Goal: Obtain resource: Download file/media

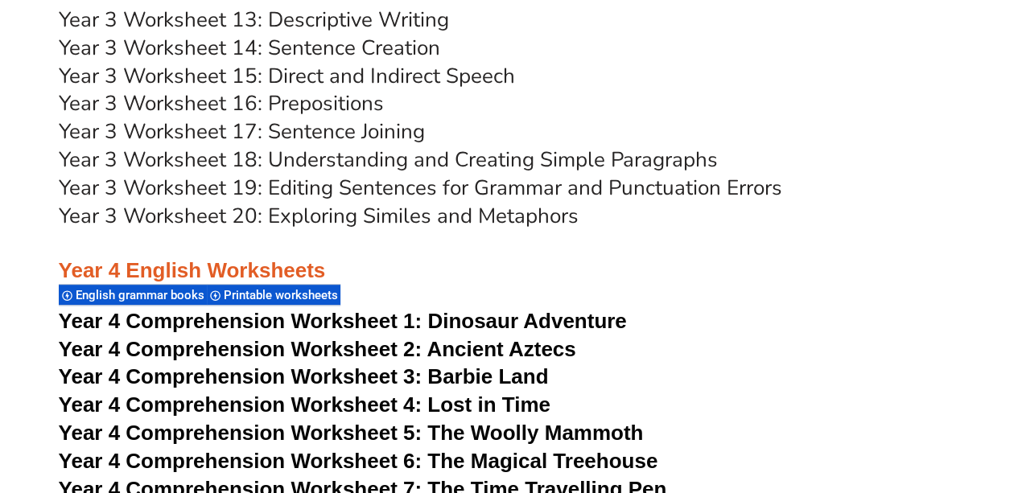
scroll to position [6517, 0]
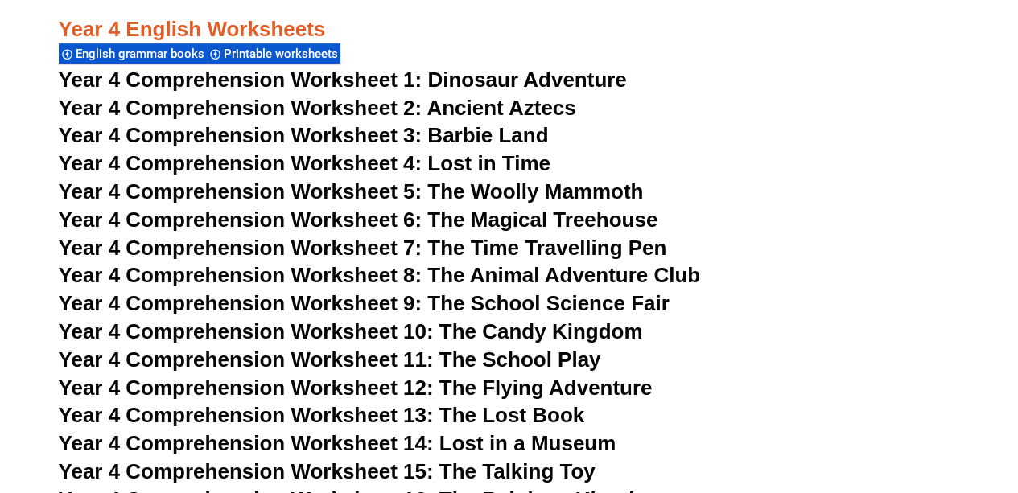
click at [500, 192] on span "Year 4 Comprehension Worksheet 5: The Woolly Mammoth" at bounding box center [351, 191] width 585 height 24
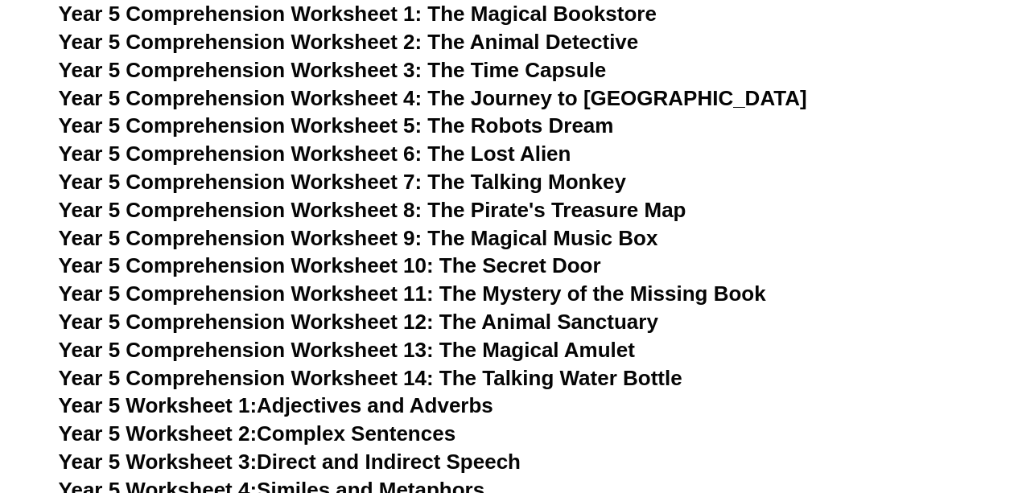
scroll to position [7805, 0]
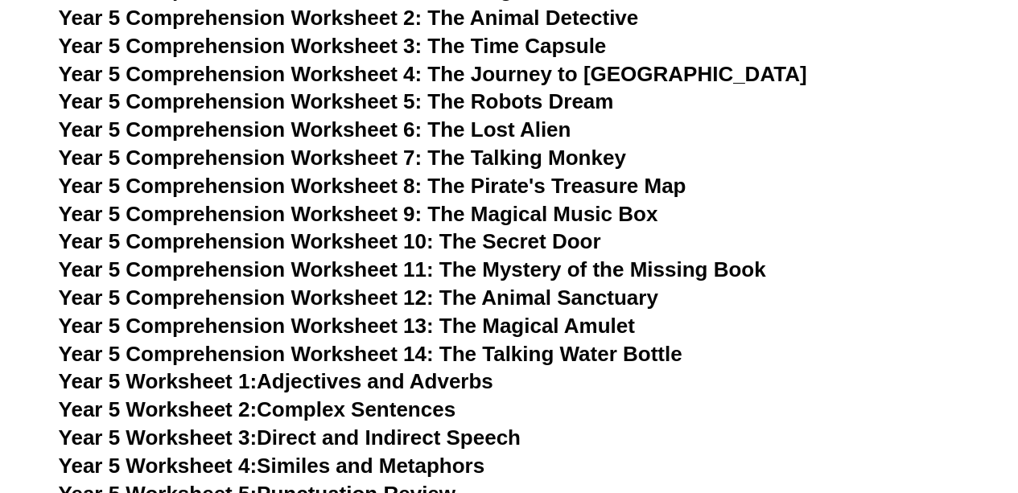
click at [499, 183] on span "Year 5 Comprehension Worksheet 8: The Pirate's Treasure Map" at bounding box center [373, 186] width 628 height 24
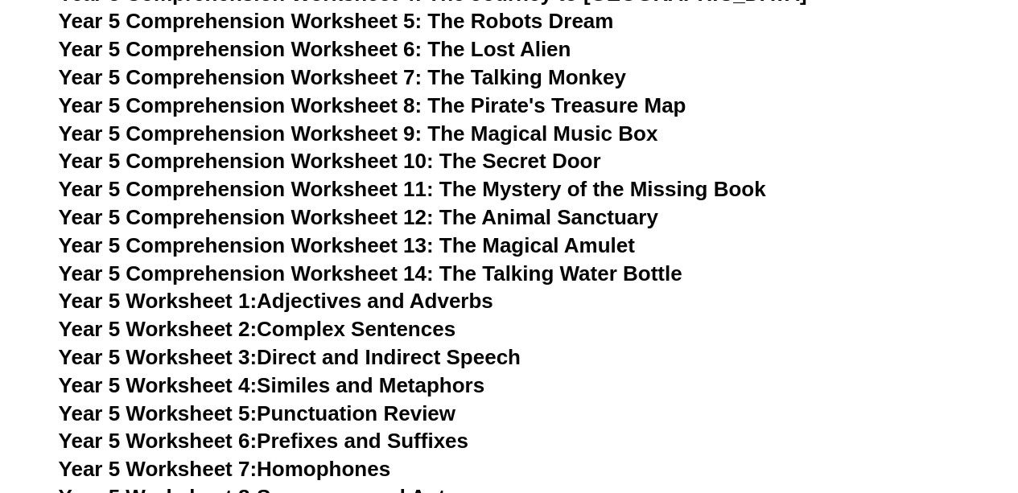
click at [512, 102] on span "Year 5 Comprehension Worksheet 8: The Pirate's Treasure Map" at bounding box center [373, 105] width 628 height 24
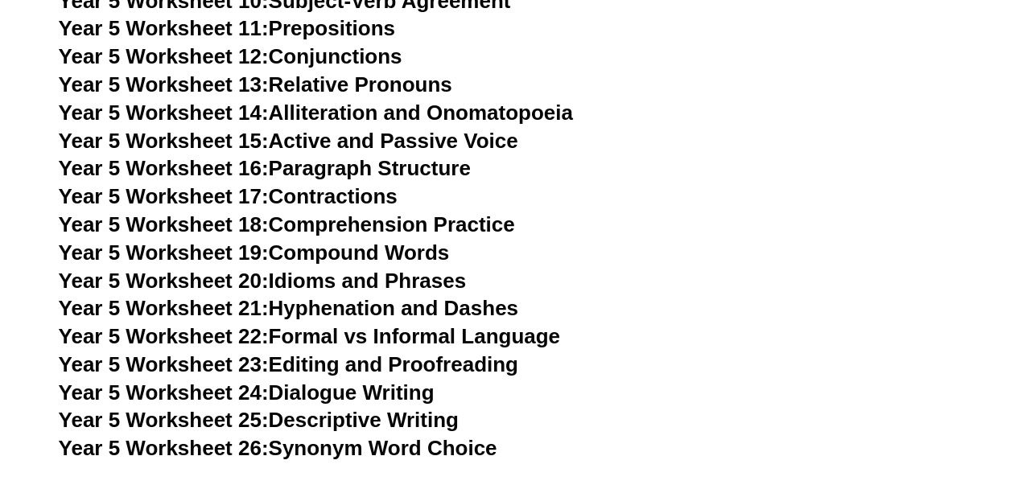
scroll to position [8529, 0]
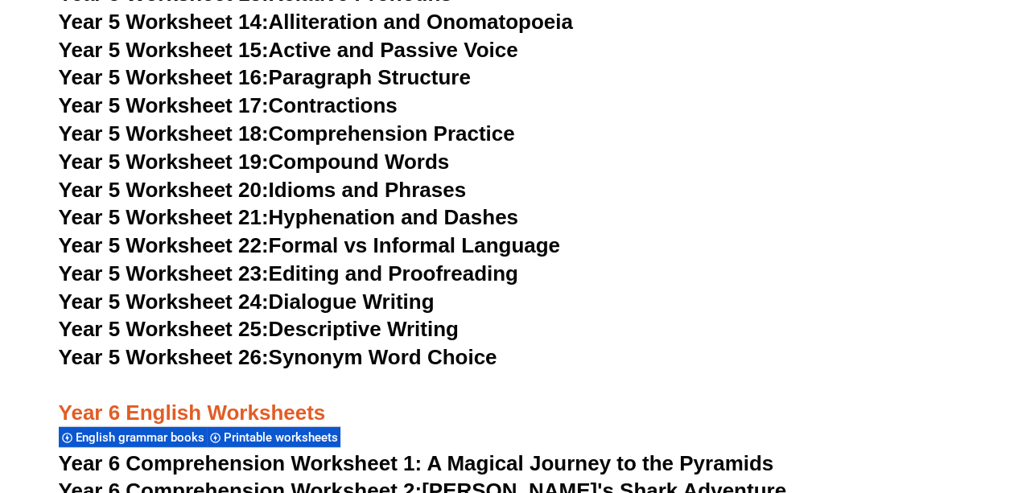
click at [381, 358] on link "Year 5 Worksheet 26: Synonym Word Choice" at bounding box center [278, 357] width 439 height 24
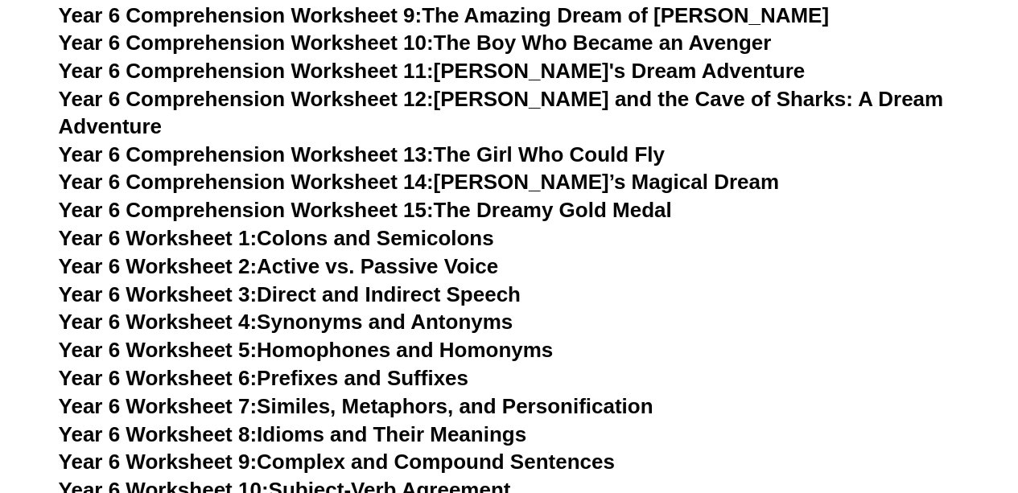
scroll to position [9253, 0]
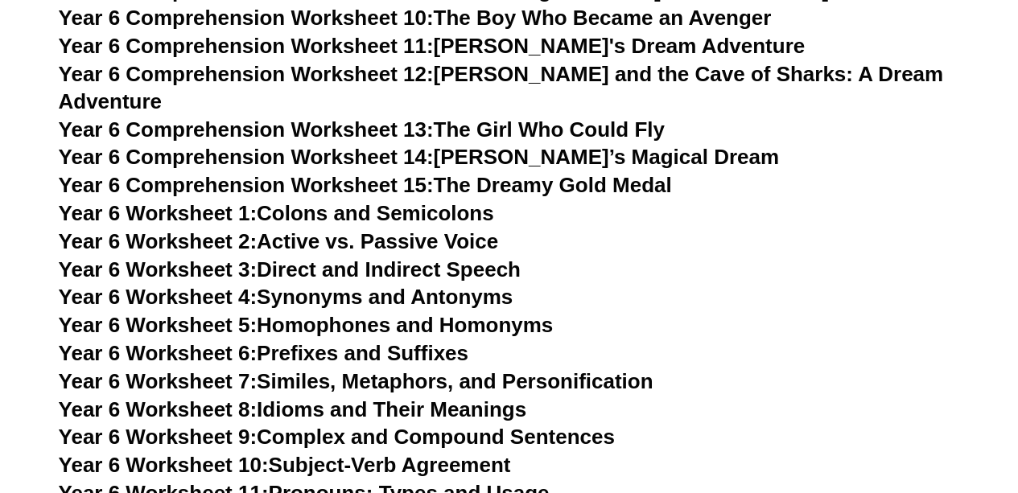
click at [288, 397] on link "Year 6 Worksheet 8: Idioms and Their Meanings" at bounding box center [292, 409] width 467 height 24
click at [444, 341] on link "Year 6 Worksheet 6: Prefixes and Suffixes" at bounding box center [264, 353] width 410 height 24
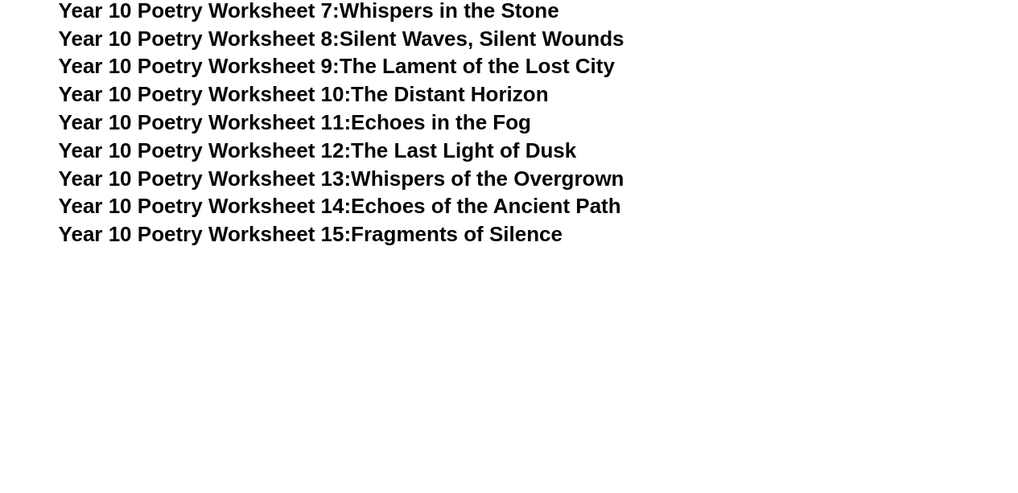
scroll to position [11828, 0]
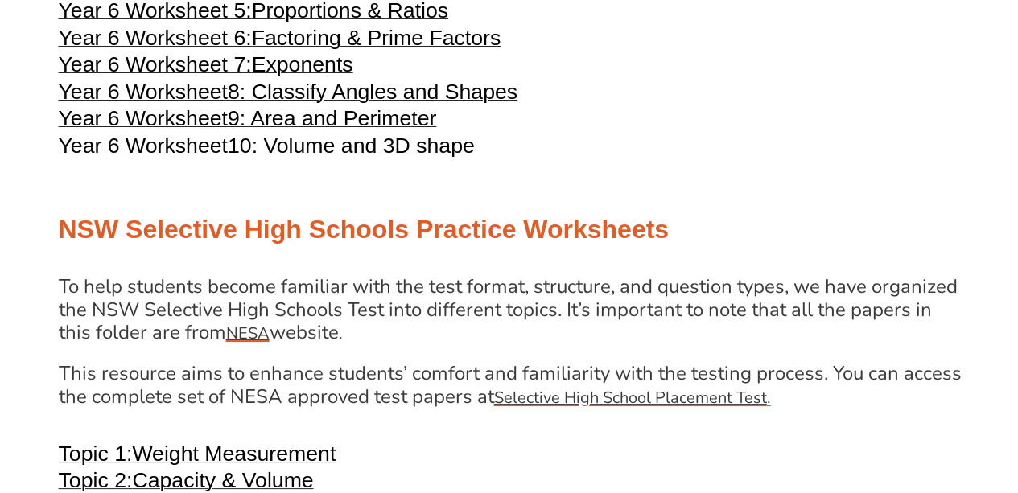
scroll to position [2733, 0]
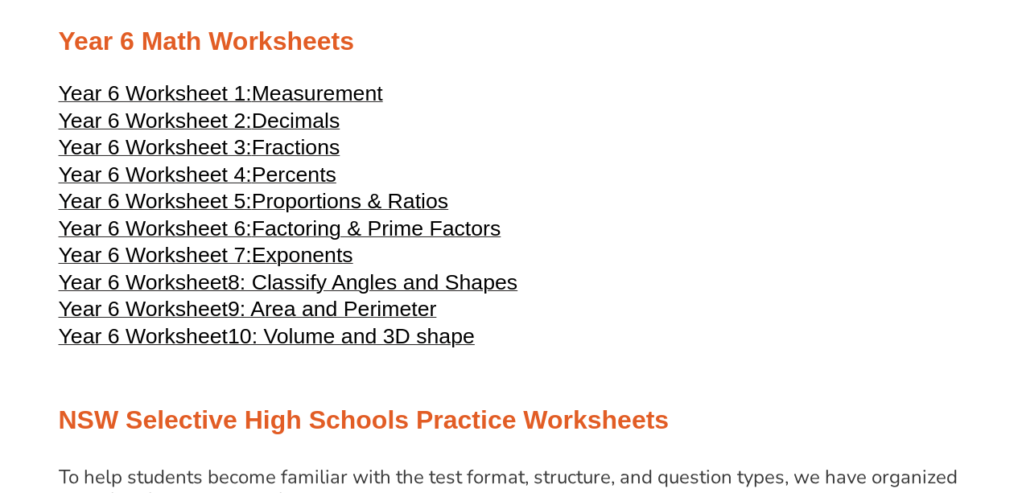
click at [352, 213] on span "Proportions & Ratios" at bounding box center [350, 201] width 196 height 24
click at [344, 105] on span "Measurement" at bounding box center [317, 93] width 131 height 24
click at [367, 321] on span "9: Area and Perimeter" at bounding box center [332, 309] width 208 height 24
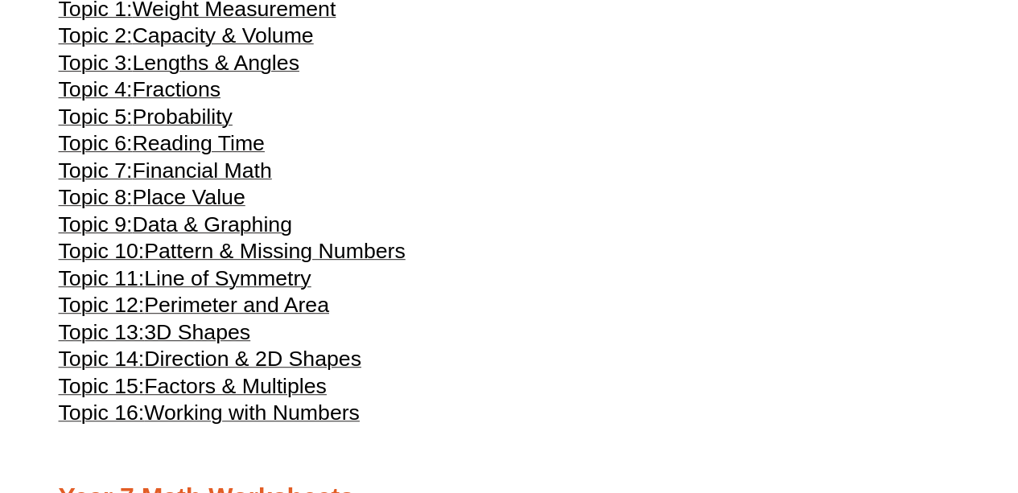
scroll to position [3457, 0]
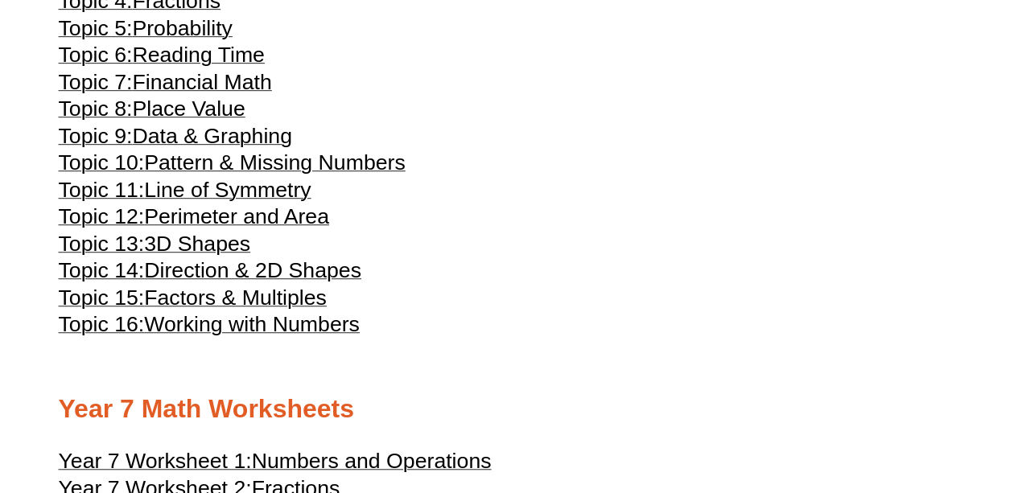
click at [280, 148] on span "Data & Graphing" at bounding box center [212, 136] width 160 height 24
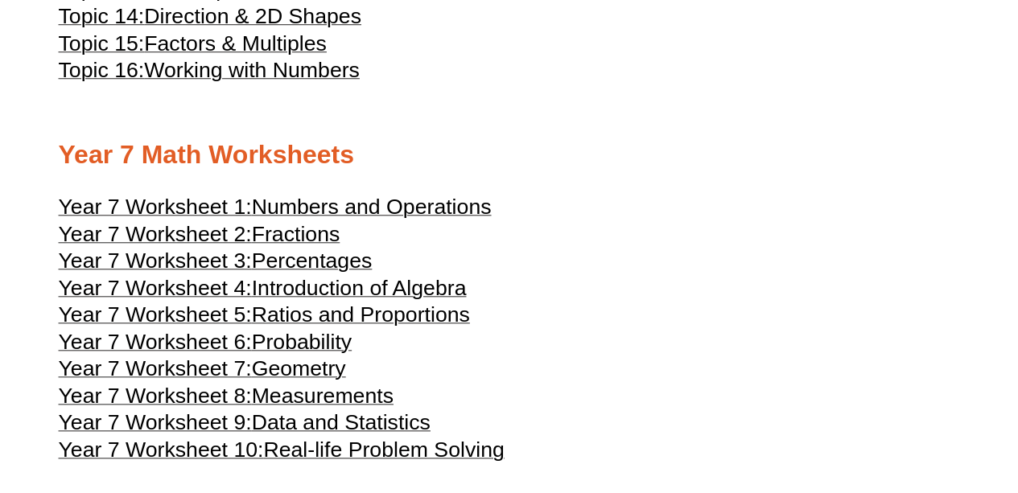
scroll to position [3860, 0]
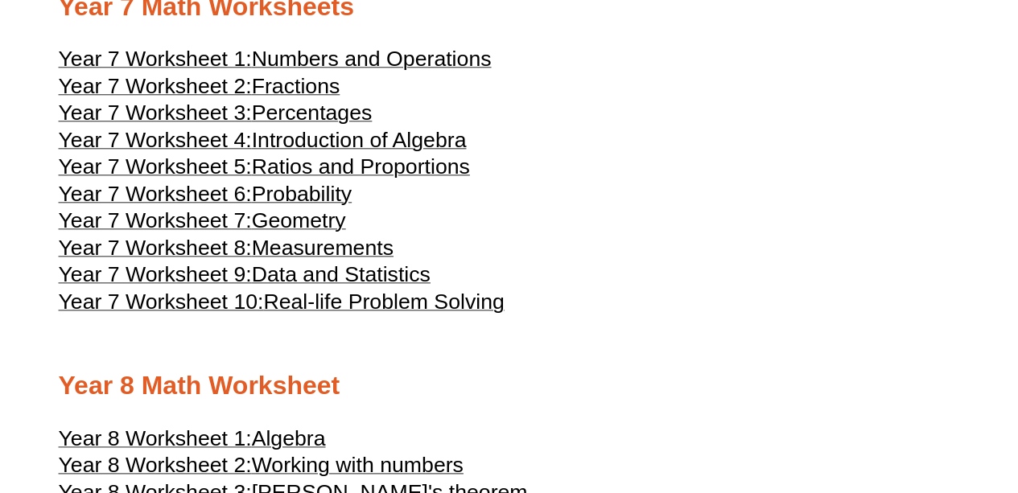
click at [320, 314] on span "Real-life Problem Solving" at bounding box center [383, 302] width 241 height 24
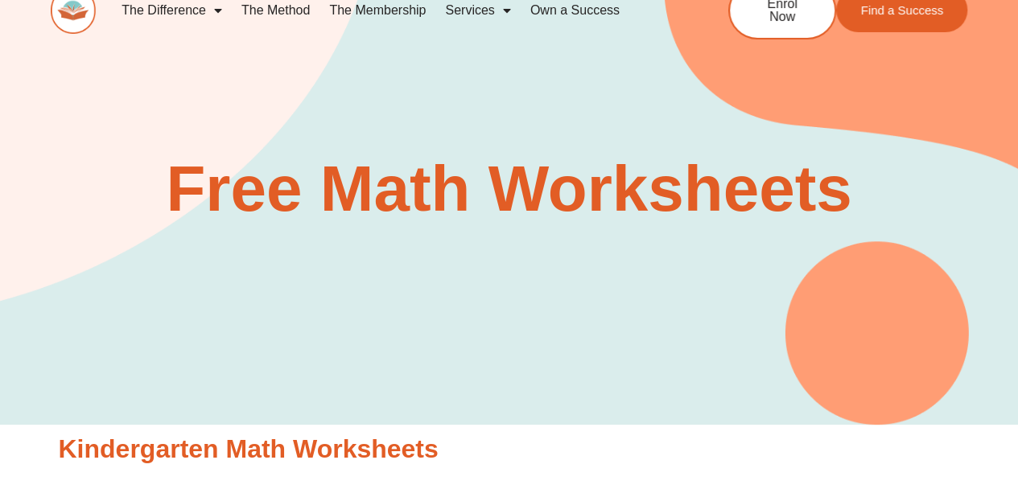
scroll to position [0, 0]
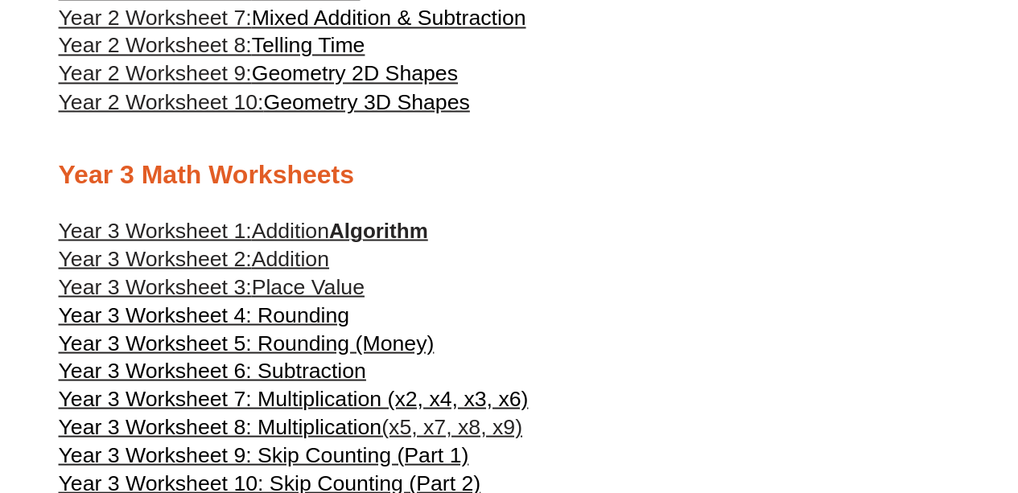
scroll to position [1522, 0]
